Goal: Check status: Check status

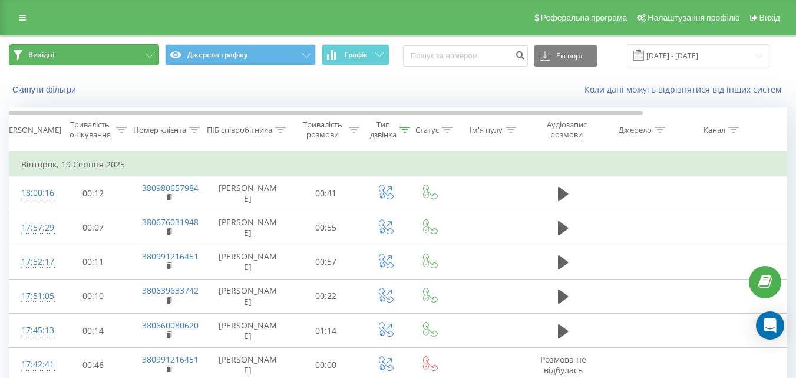
click at [152, 51] on button "Вихідні" at bounding box center [84, 54] width 150 height 21
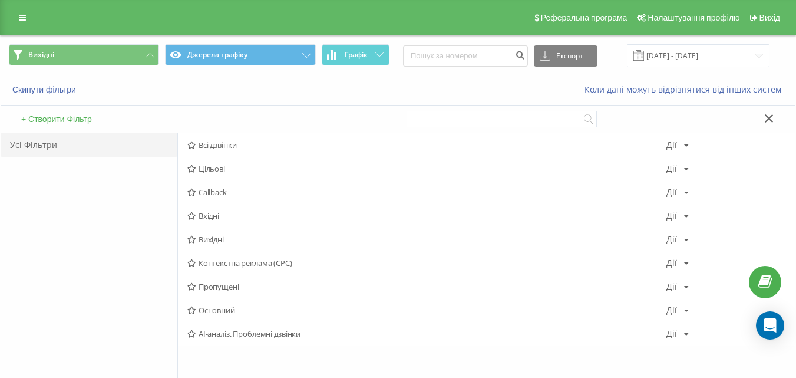
drag, startPoint x: 209, startPoint y: 236, endPoint x: 265, endPoint y: 187, distance: 73.9
click at [209, 236] on span "Вихідні" at bounding box center [426, 239] width 479 height 8
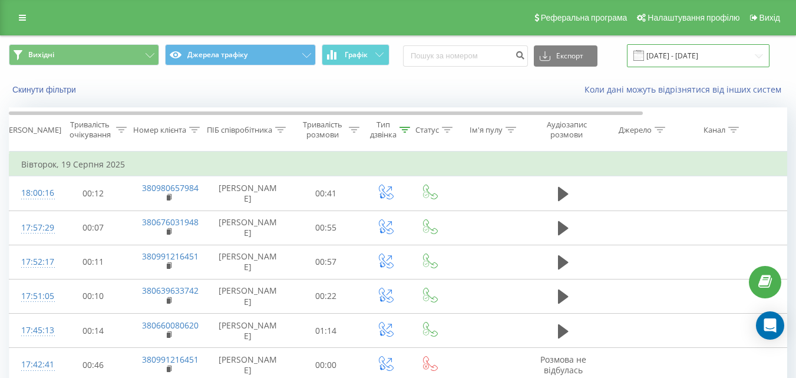
click at [670, 55] on input "[DATE] - [DATE]" at bounding box center [698, 55] width 143 height 23
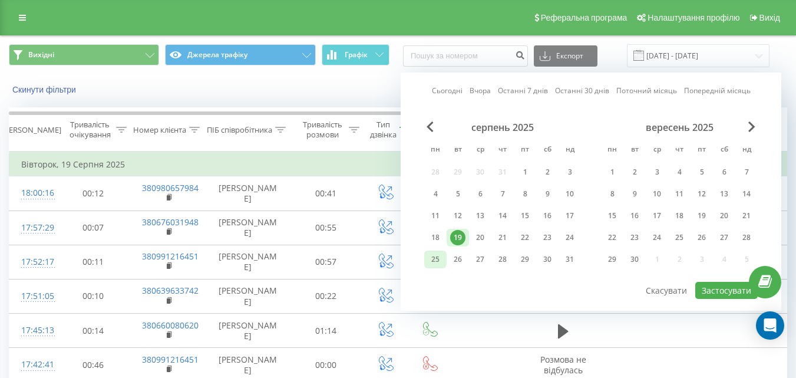
click at [433, 260] on div "25" at bounding box center [435, 259] width 15 height 15
click at [606, 242] on div "22" at bounding box center [612, 237] width 15 height 15
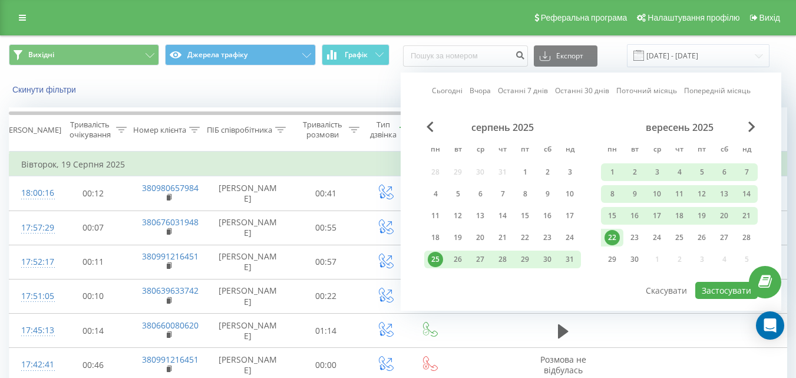
click at [440, 255] on div "25" at bounding box center [435, 259] width 15 height 15
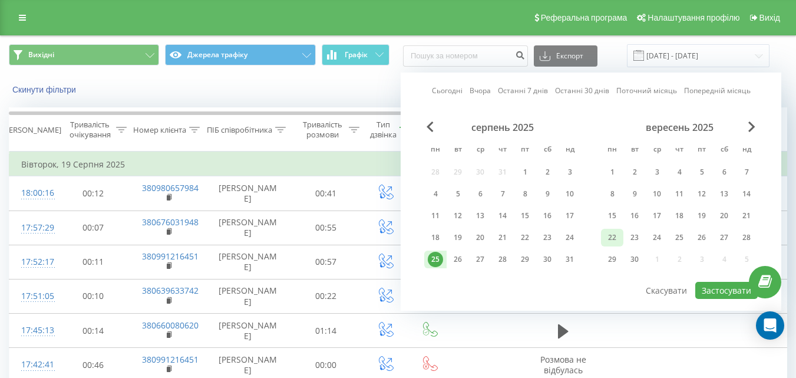
click at [608, 236] on div "22" at bounding box center [612, 237] width 15 height 15
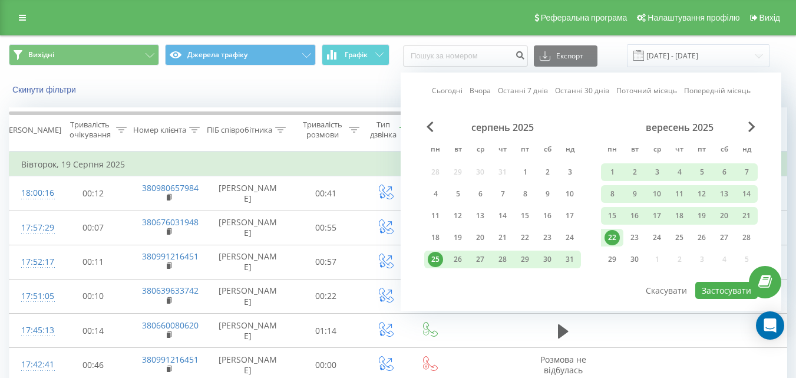
click at [435, 255] on div "25" at bounding box center [435, 259] width 15 height 15
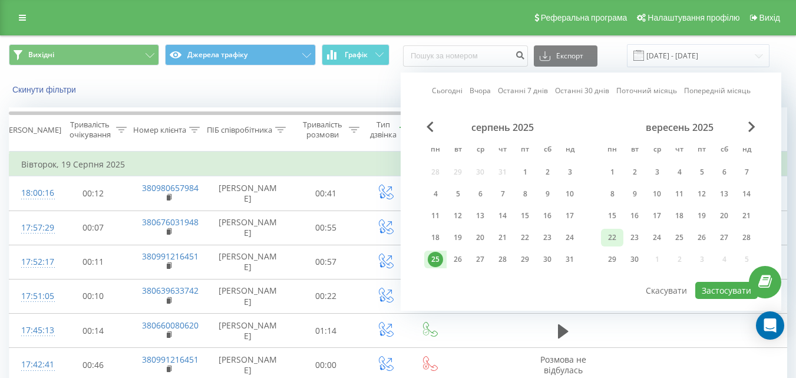
click at [621, 232] on div "22" at bounding box center [612, 238] width 22 height 18
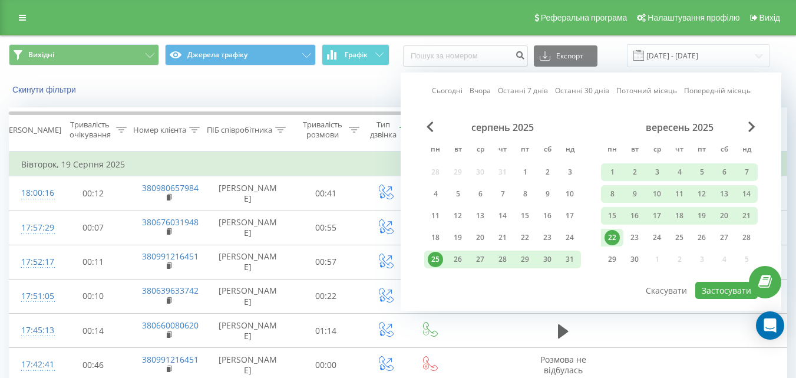
click at [615, 236] on div "22" at bounding box center [612, 237] width 15 height 15
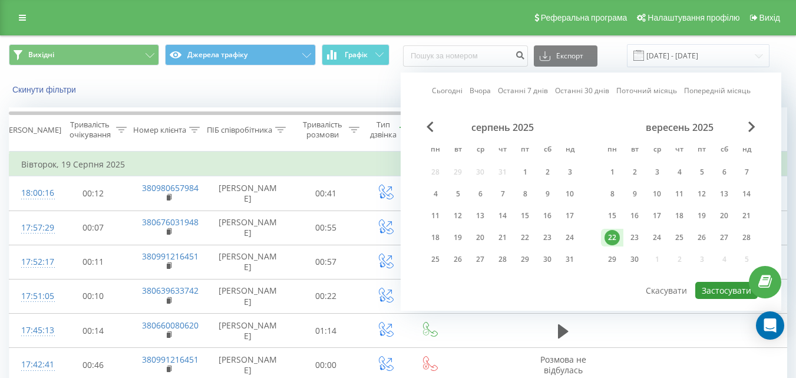
click at [718, 287] on button "Застосувати" at bounding box center [726, 290] width 62 height 17
type input "[DATE] - [DATE]"
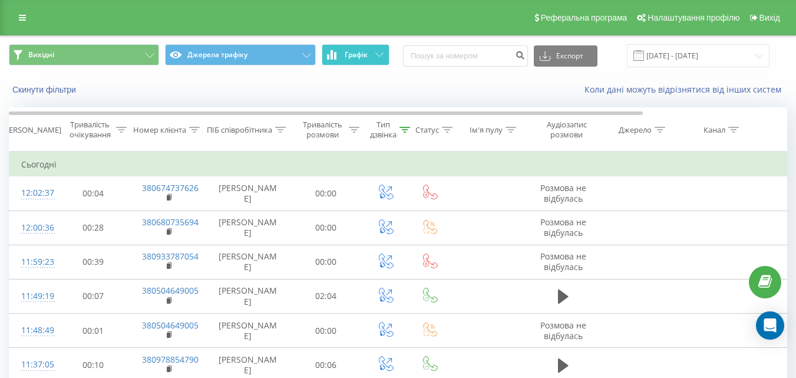
click at [334, 62] on button "Графік" at bounding box center [356, 54] width 68 height 21
